Goal: Transaction & Acquisition: Purchase product/service

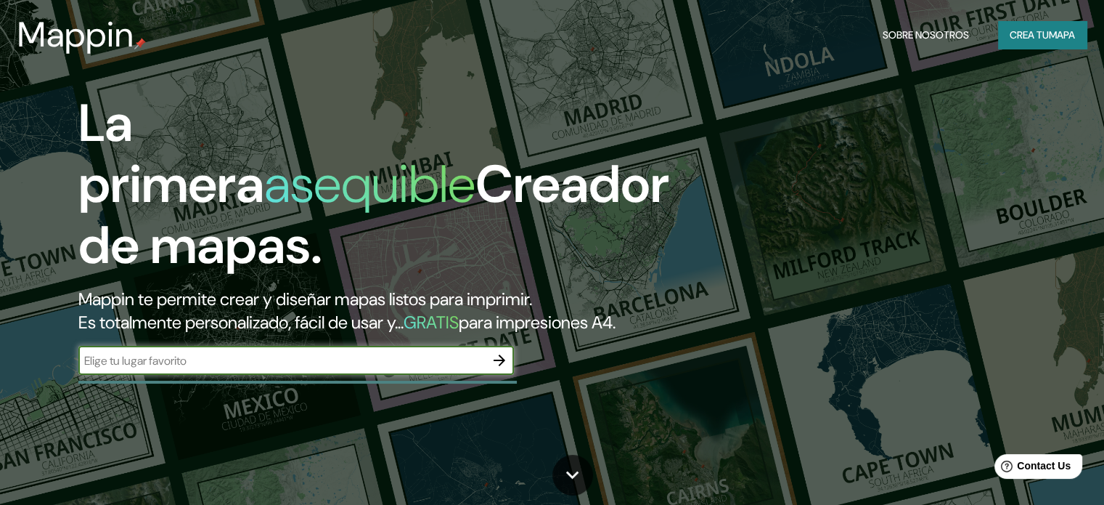
click at [372, 369] on input "text" at bounding box center [281, 360] width 407 height 17
type input "[PERSON_NAME] del mar"
click at [494, 369] on icon "button" at bounding box center [499, 359] width 17 height 17
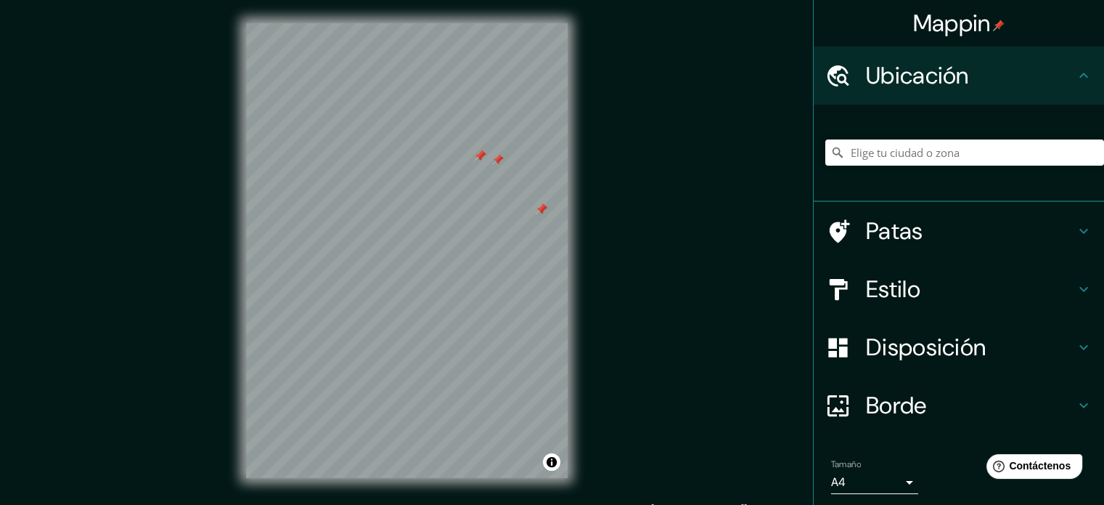
click at [543, 211] on div at bounding box center [542, 209] width 12 height 12
click at [540, 208] on div at bounding box center [542, 209] width 12 height 12
click at [861, 160] on input "Elige tu ciudad o zona" at bounding box center [965, 152] width 279 height 26
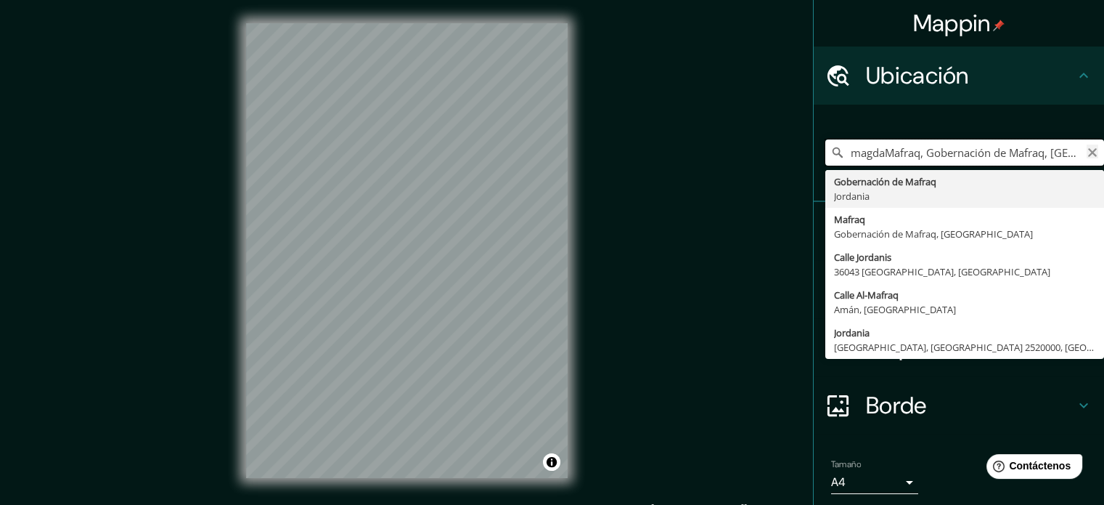
type input "magdaMafraq, Gobernación de Mafraq, [GEOGRAPHIC_DATA]"
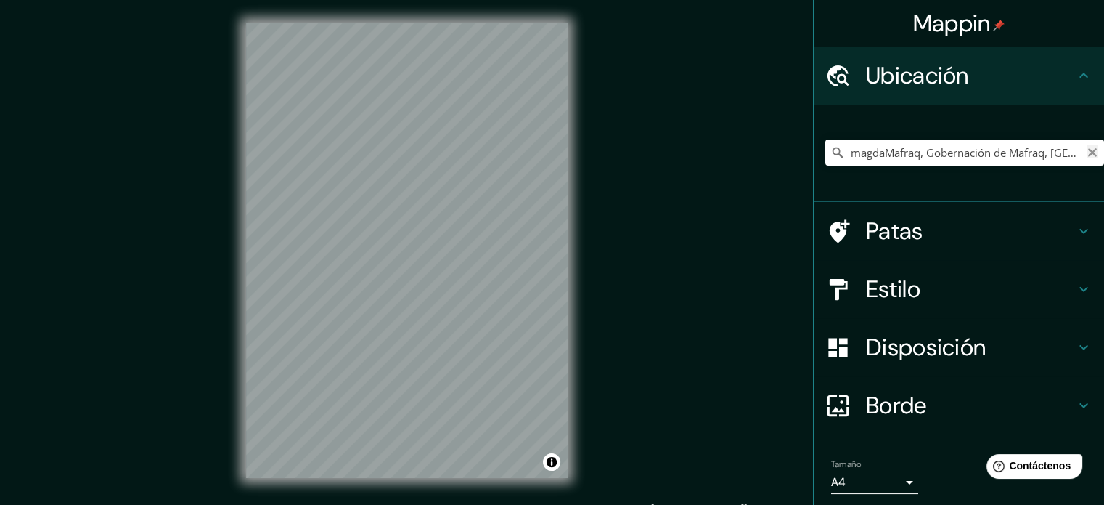
click at [1088, 153] on icon "Claro" at bounding box center [1092, 152] width 9 height 9
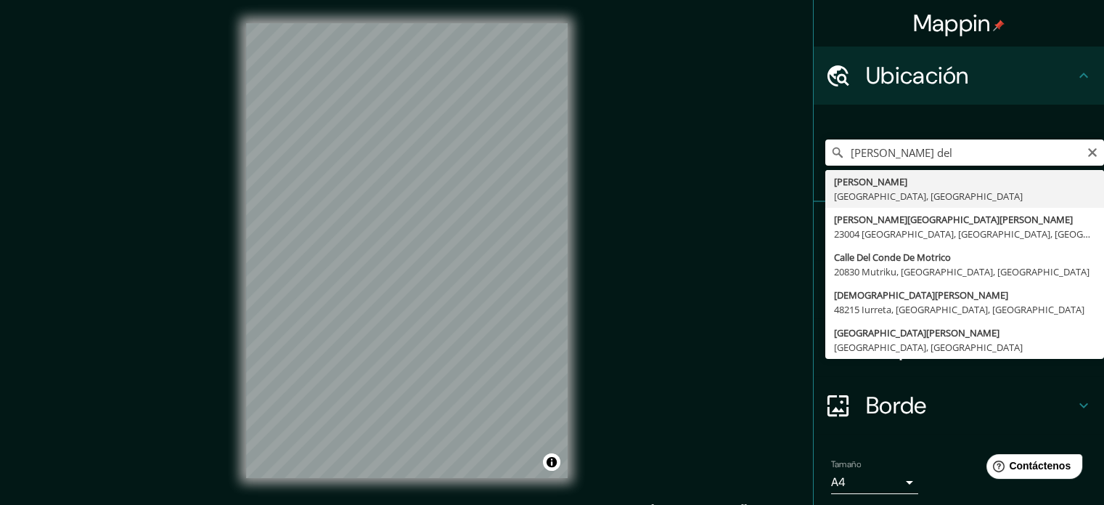
type input "[PERSON_NAME], [GEOGRAPHIC_DATA], [GEOGRAPHIC_DATA]"
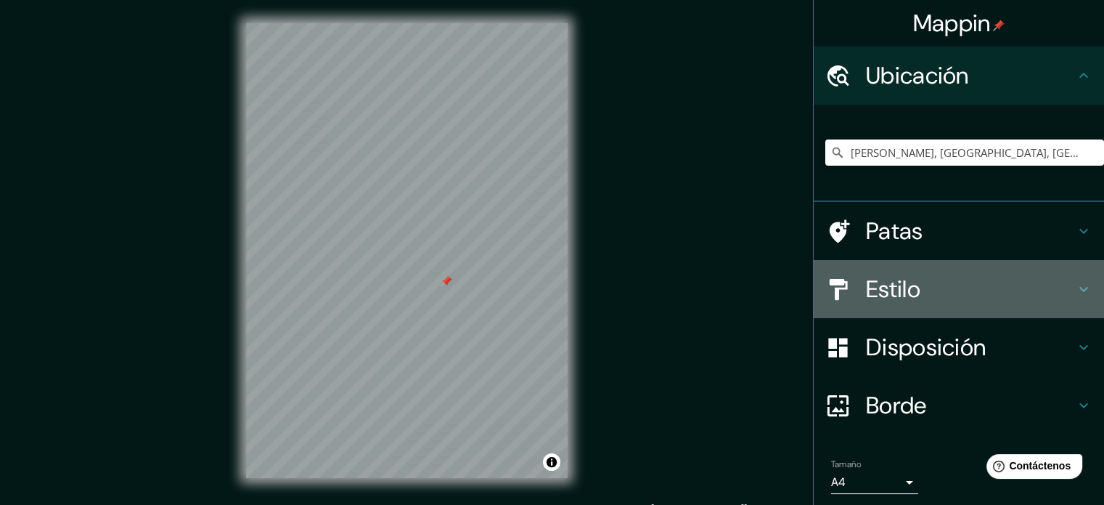
click at [927, 275] on h4 "Estilo" at bounding box center [970, 288] width 209 height 29
